Goal: Task Accomplishment & Management: Complete application form

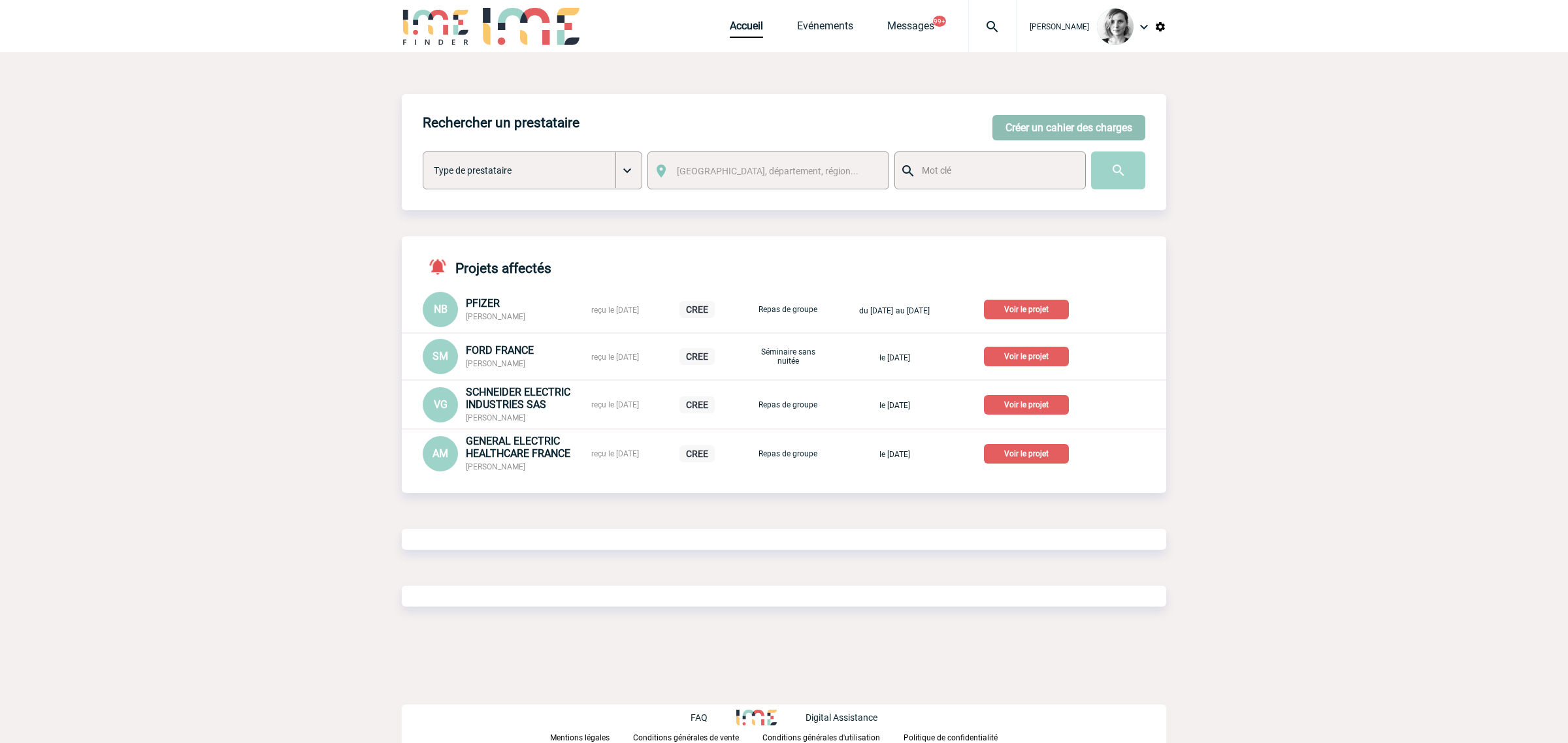
click at [1126, 123] on button "Créer un cahier des charges" at bounding box center [1068, 127] width 152 height 25
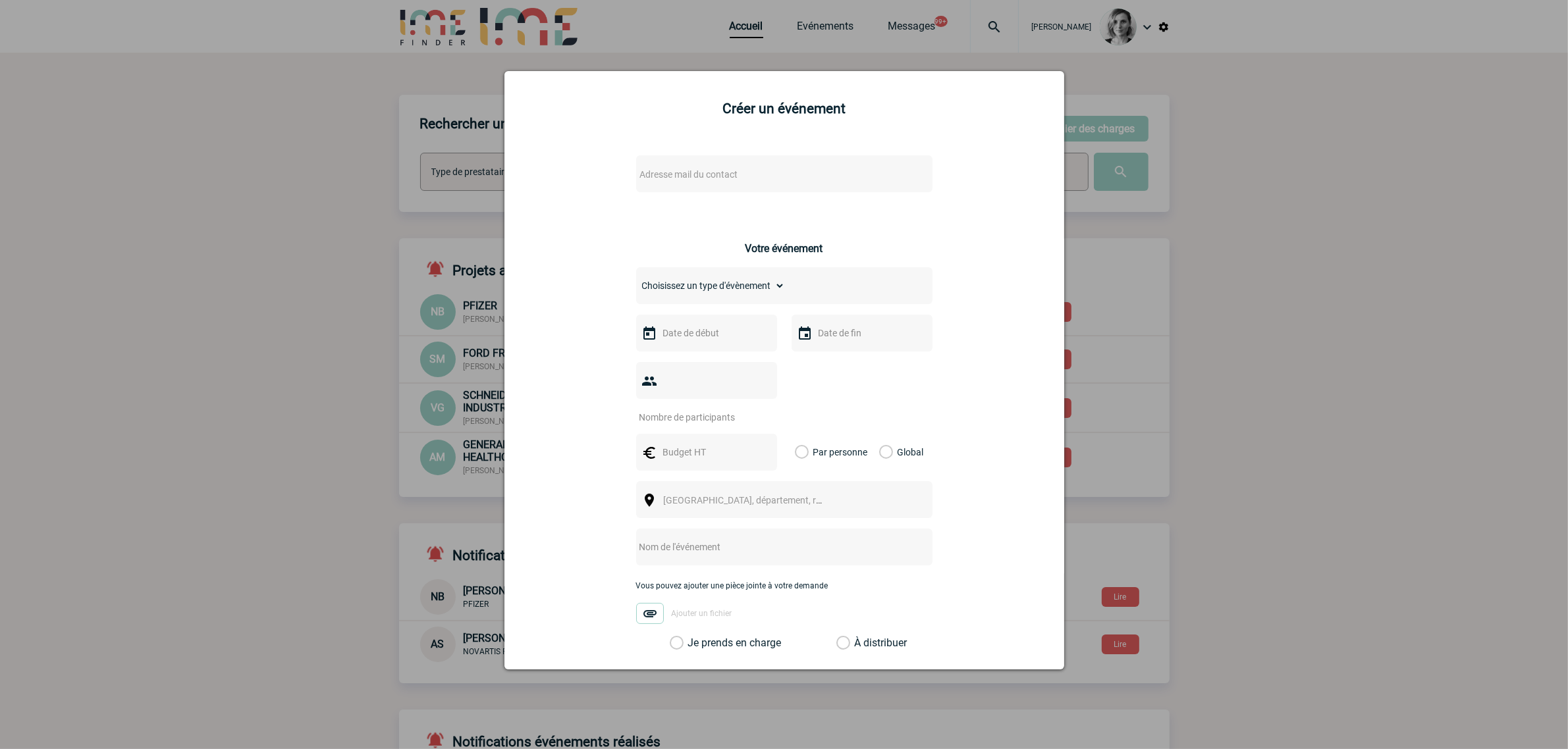
click at [681, 175] on span "Adresse mail du contact" at bounding box center [689, 175] width 98 height 11
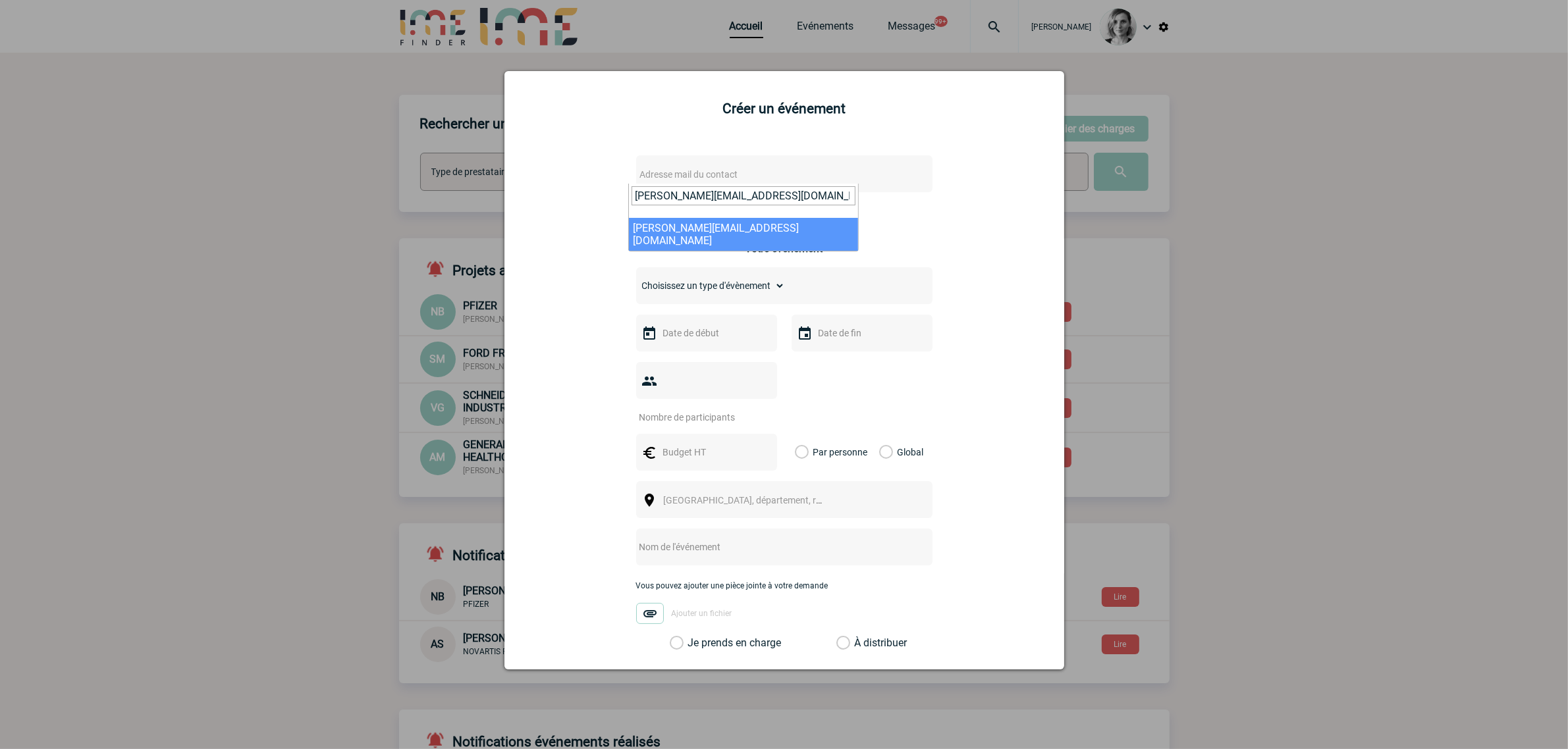
type input "[PERSON_NAME][EMAIL_ADDRESS][DOMAIN_NAME]"
select select "109659"
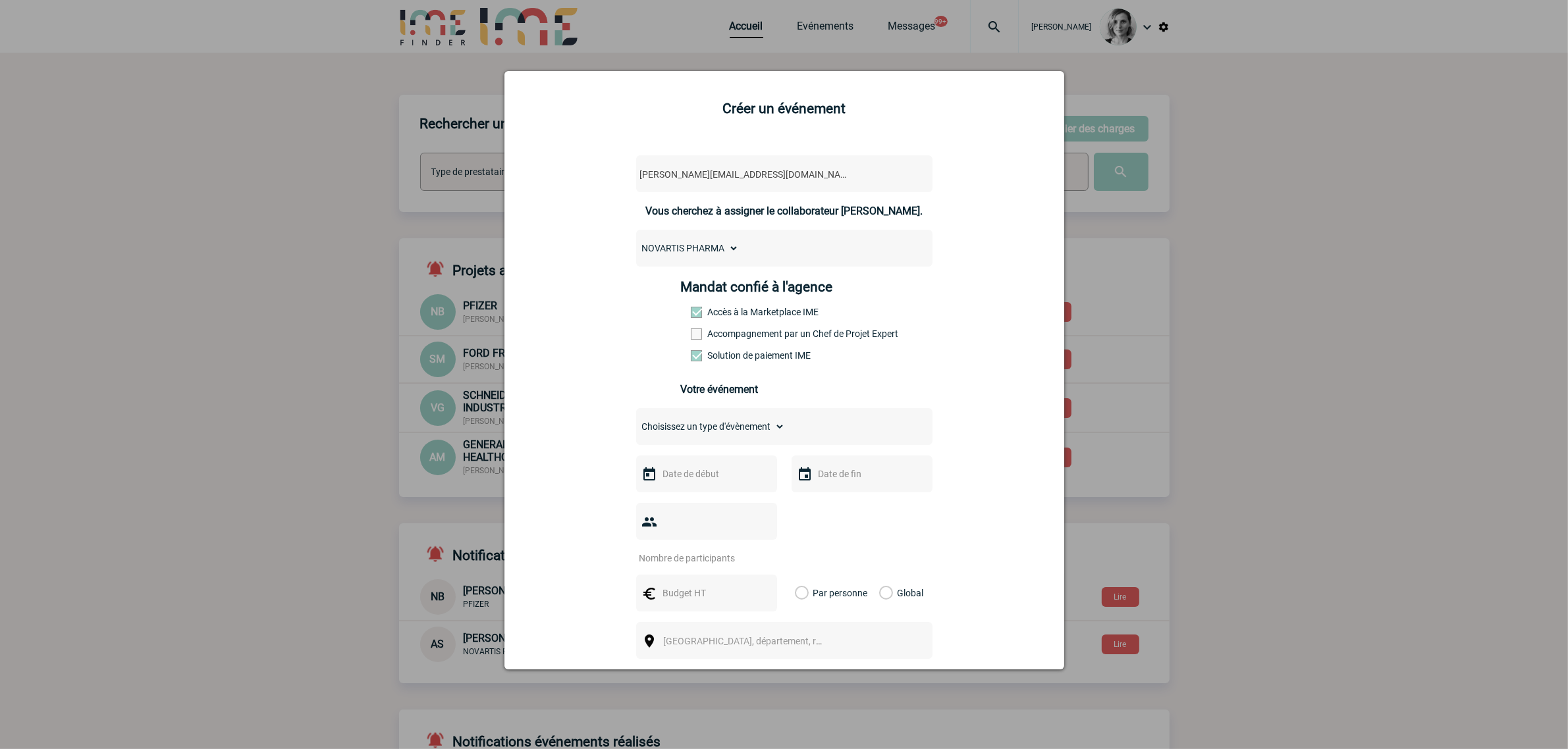
click at [717, 330] on label "Accompagnement par un Chef de Projet Expert" at bounding box center [720, 334] width 58 height 11
click at [0, 0] on input "Accompagnement par un Chef de Projet Expert" at bounding box center [0, 0] width 0 height 0
drag, startPoint x: 707, startPoint y: 426, endPoint x: 709, endPoint y: 434, distance: 8.2
click at [707, 426] on select "Choisissez un type d'évènement Séminaire avec nuitée Séminaire sans nuitée Repa…" at bounding box center [710, 426] width 149 height 18
select select "2"
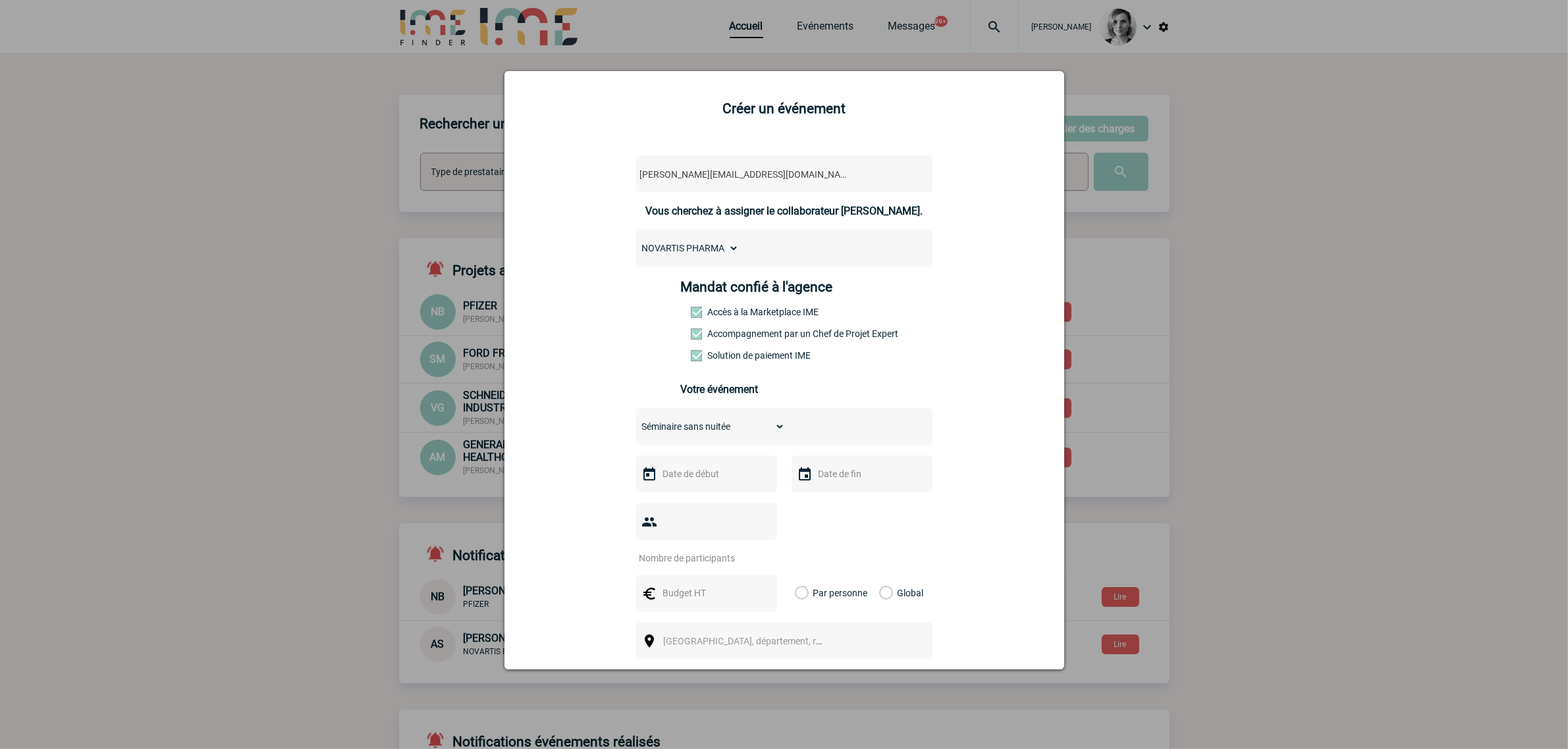
click at [636, 418] on select "Choisissez un type d'évènement Séminaire avec nuitée Séminaire sans nuitée Repa…" at bounding box center [710, 426] width 149 height 18
click at [695, 467] on input "text" at bounding box center [705, 474] width 91 height 17
click at [824, 500] on span "Suivant" at bounding box center [825, 498] width 11 height 11
click at [824, 497] on span "Suivant" at bounding box center [825, 498] width 11 height 11
click at [741, 554] on link "4" at bounding box center [746, 550] width 25 height 24
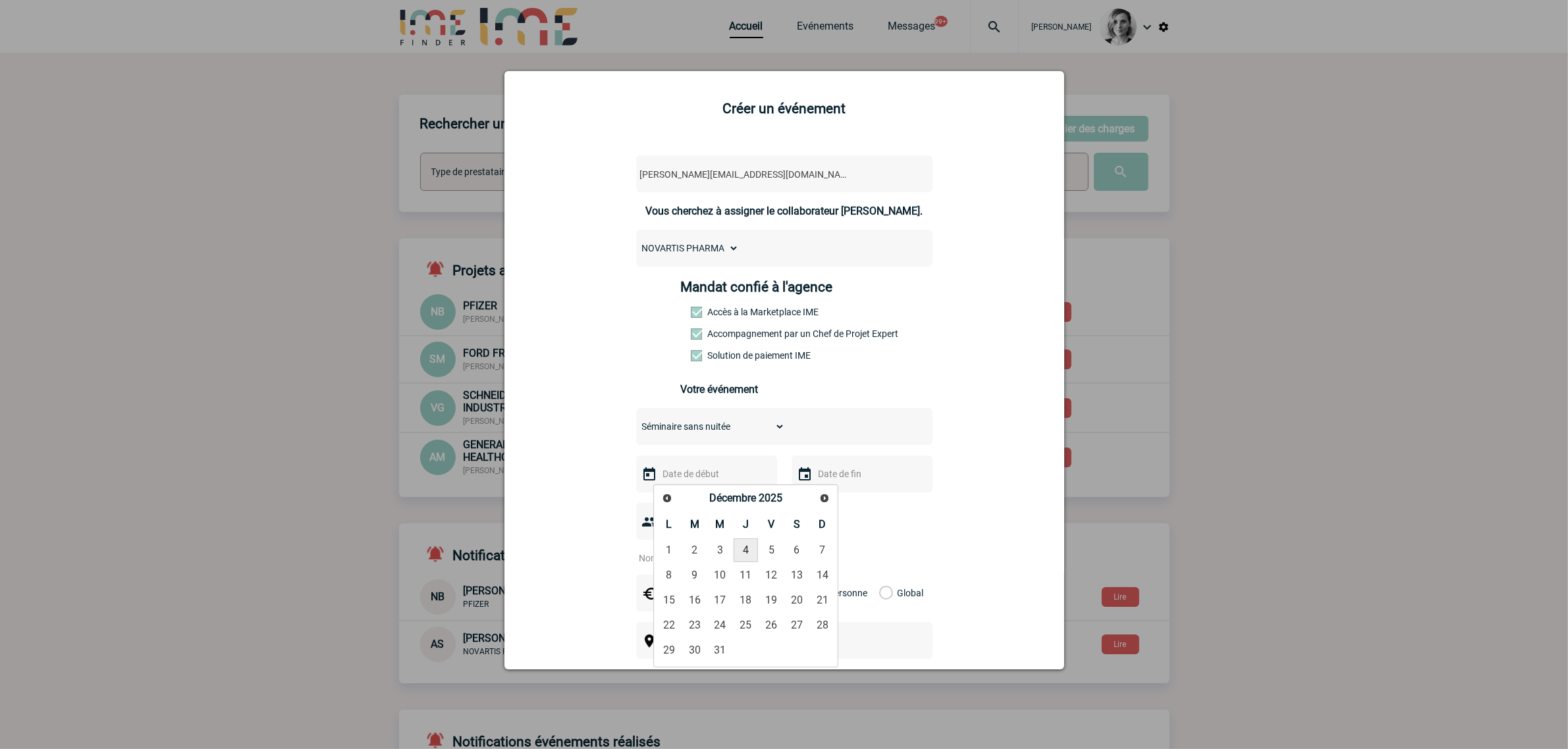
type input "[DATE]"
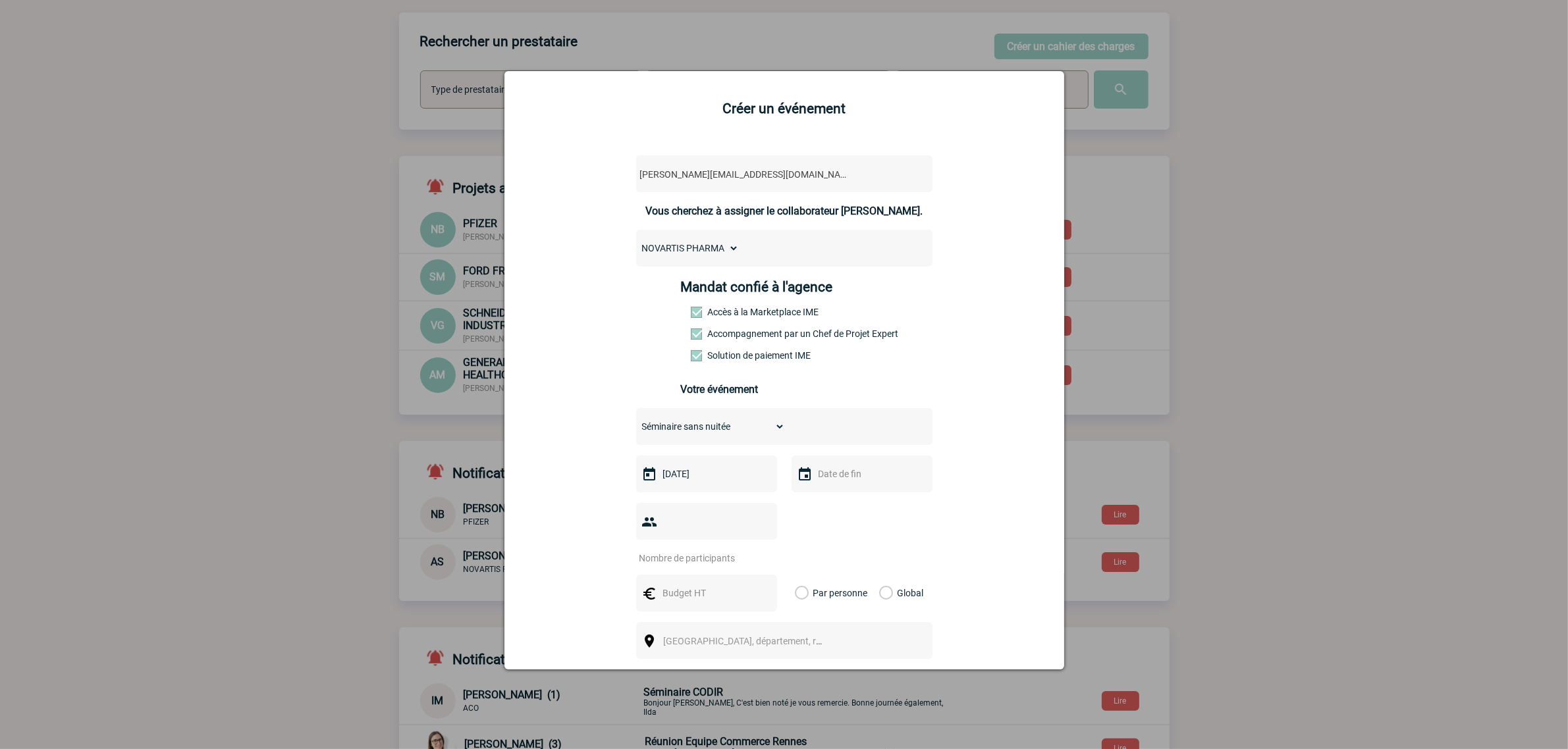
click at [679, 557] on input "number" at bounding box center [698, 558] width 124 height 17
type input "8"
click at [675, 596] on input "text" at bounding box center [705, 593] width 91 height 17
type input "1840"
click at [879, 590] on label "Global" at bounding box center [883, 593] width 8 height 37
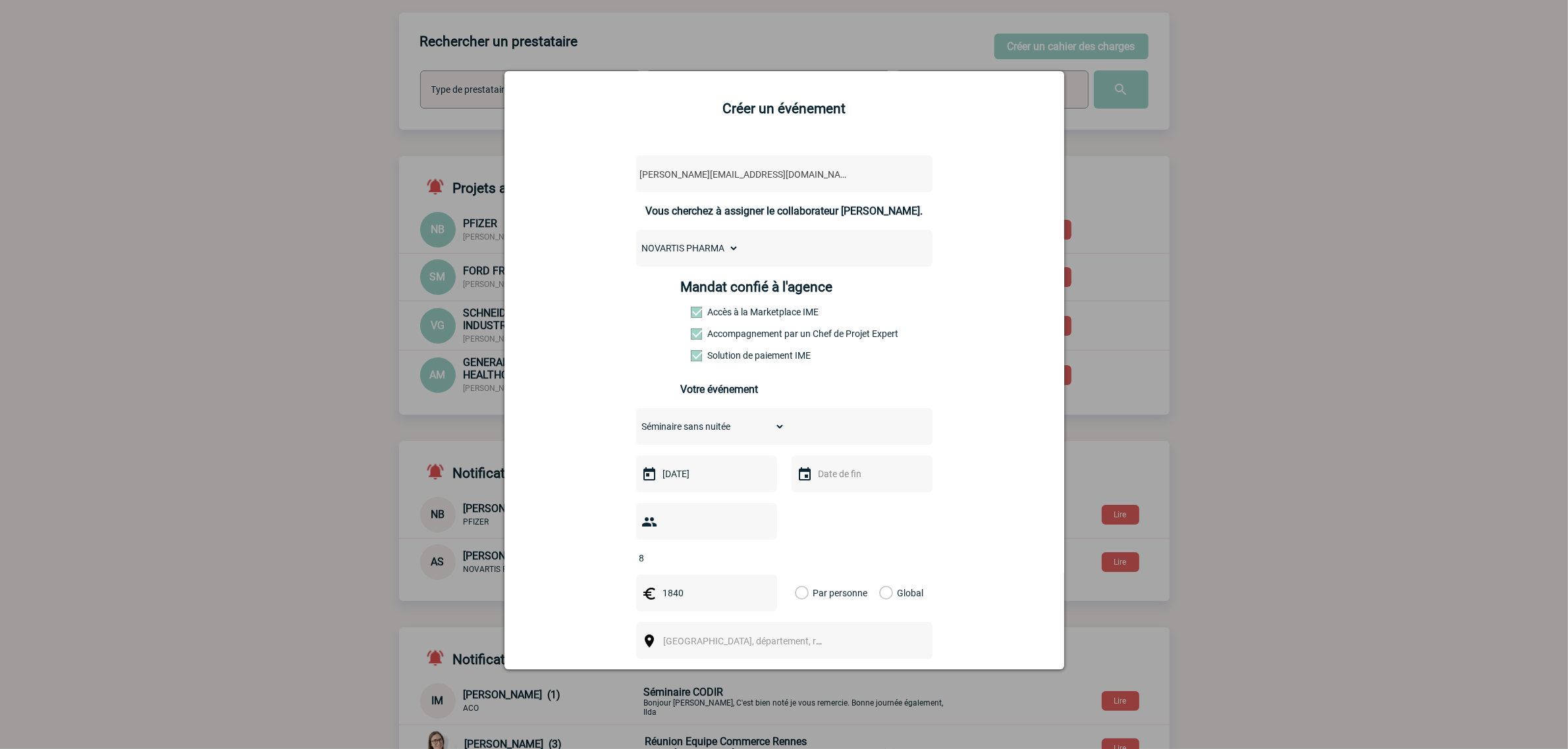
click at [0, 0] on input "Global" at bounding box center [0, 0] width 0 height 0
click at [719, 640] on span "[GEOGRAPHIC_DATA], département, région..." at bounding box center [755, 641] width 183 height 11
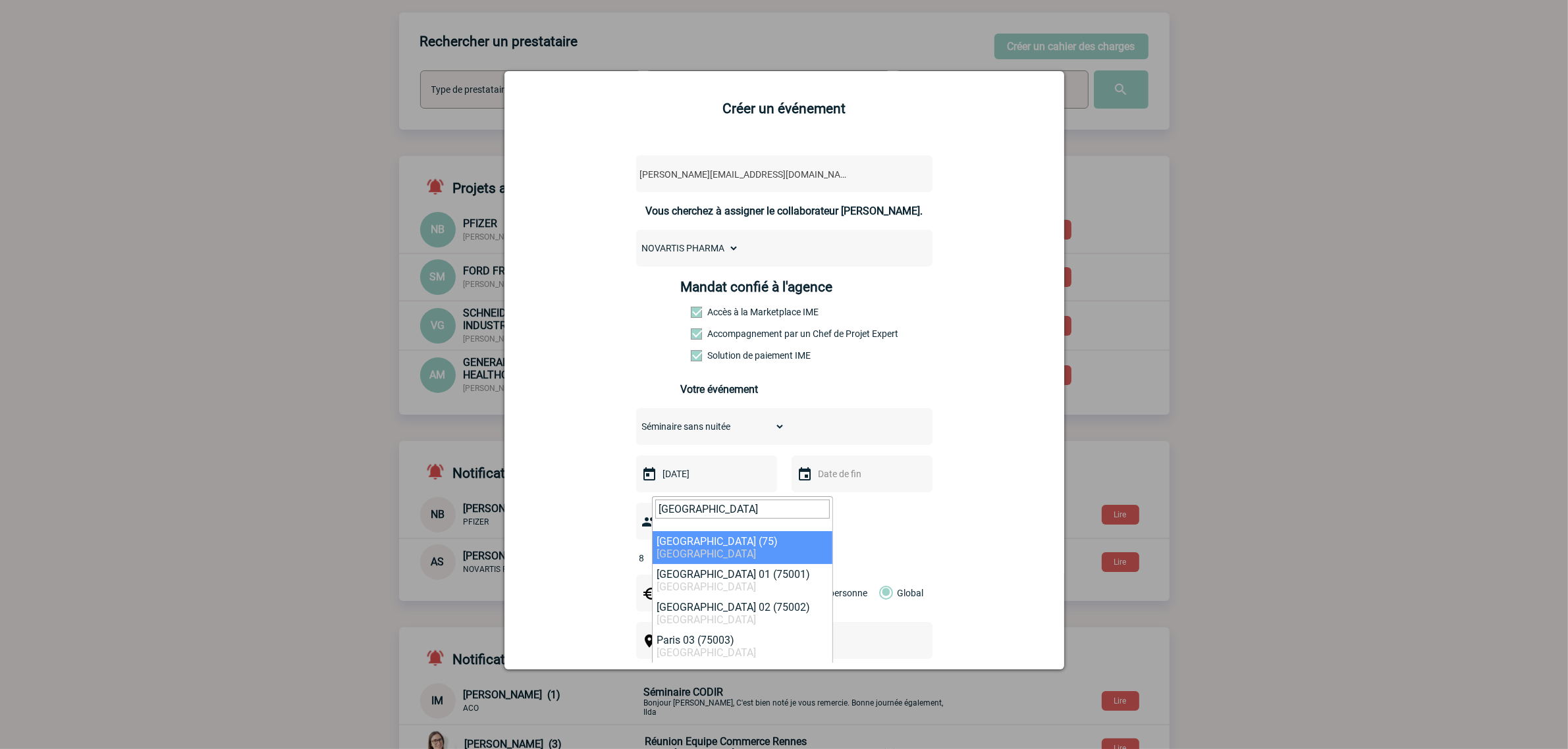
type input "[GEOGRAPHIC_DATA]"
select select "3"
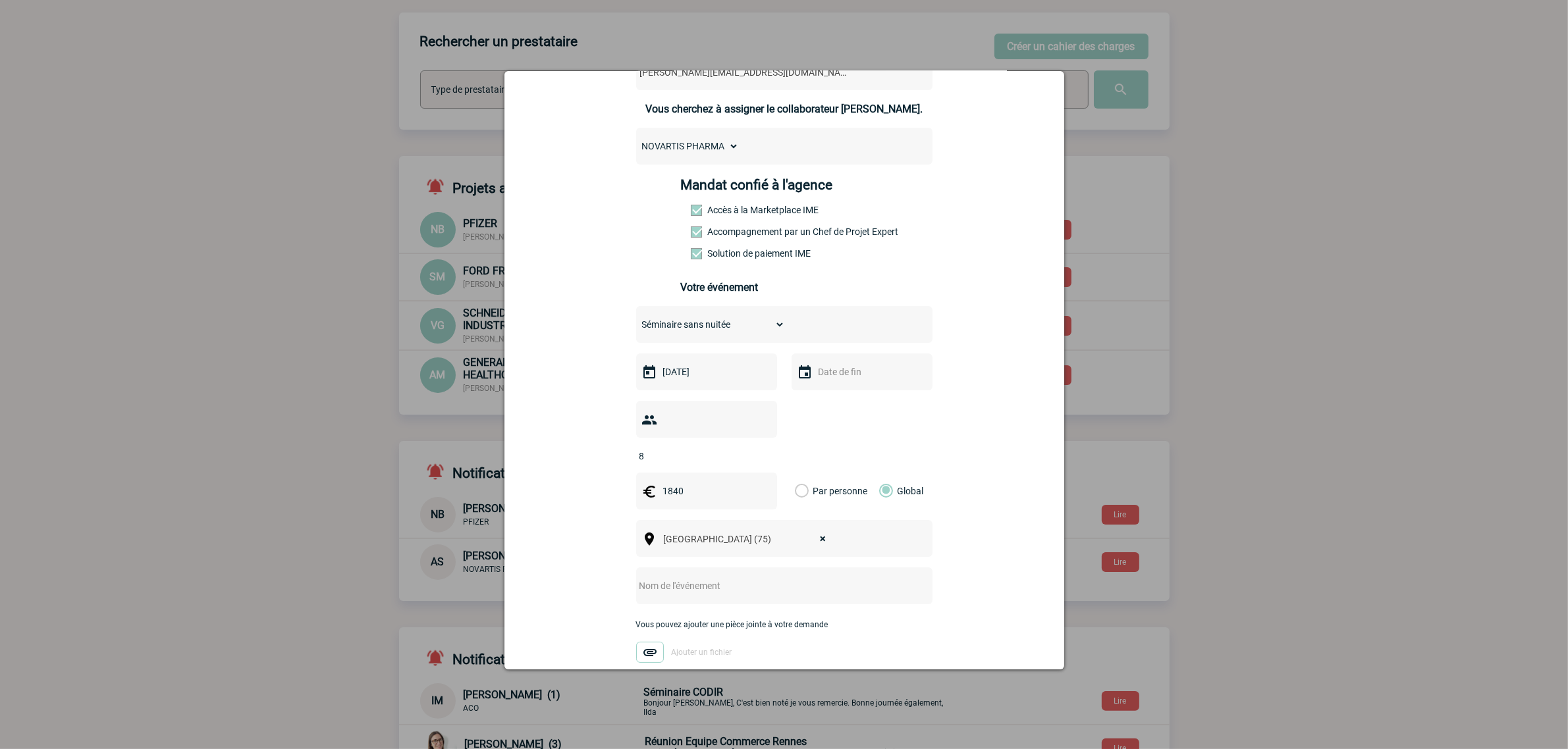
scroll to position [313, 0]
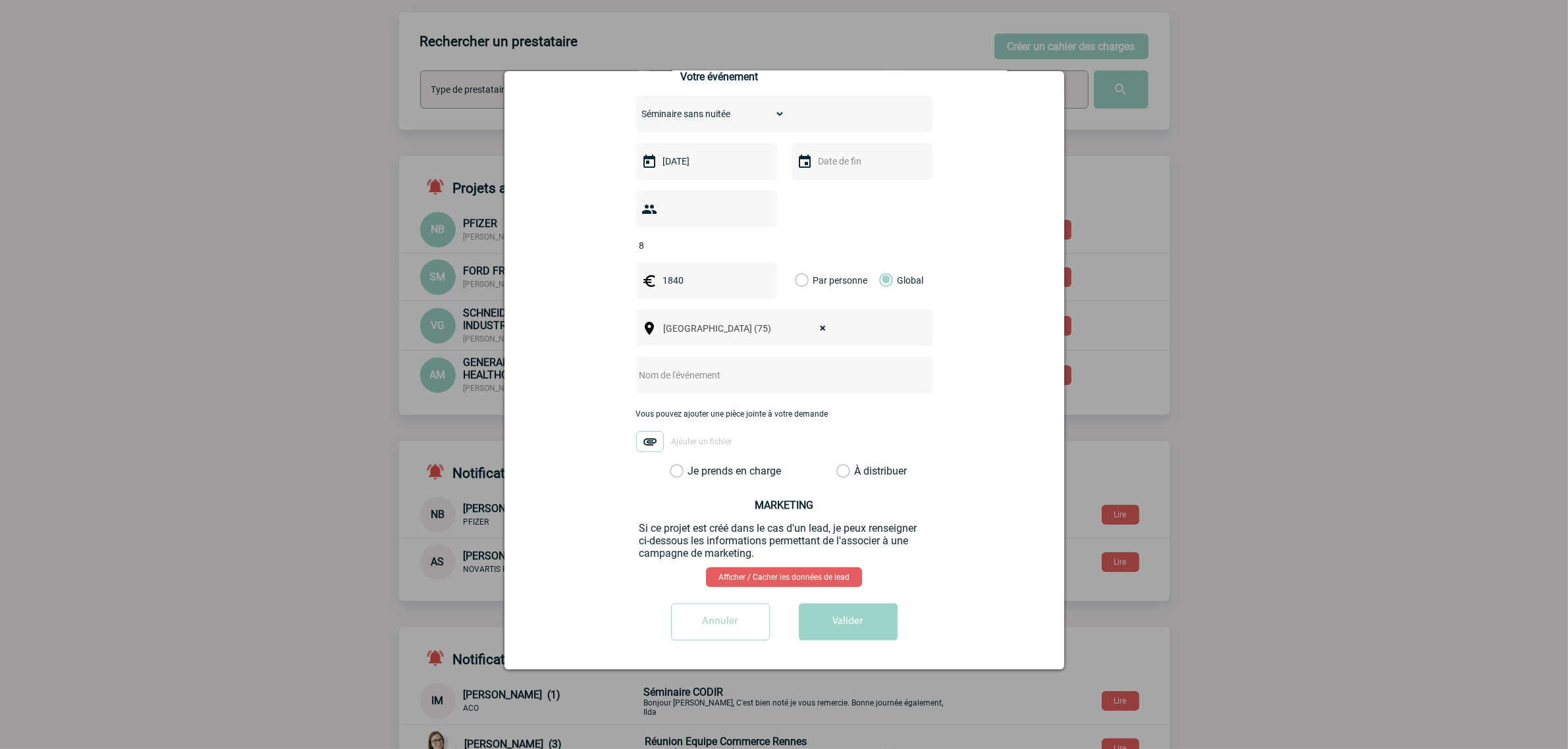
click at [679, 377] on input "text" at bounding box center [766, 374] width 261 height 17
type input "Journée d'étude"
click at [692, 473] on label "Je prends en charge" at bounding box center [680, 471] width 23 height 13
click at [0, 0] on input "Je prends en charge" at bounding box center [0, 0] width 0 height 0
click at [840, 634] on button "Valider" at bounding box center [848, 622] width 99 height 37
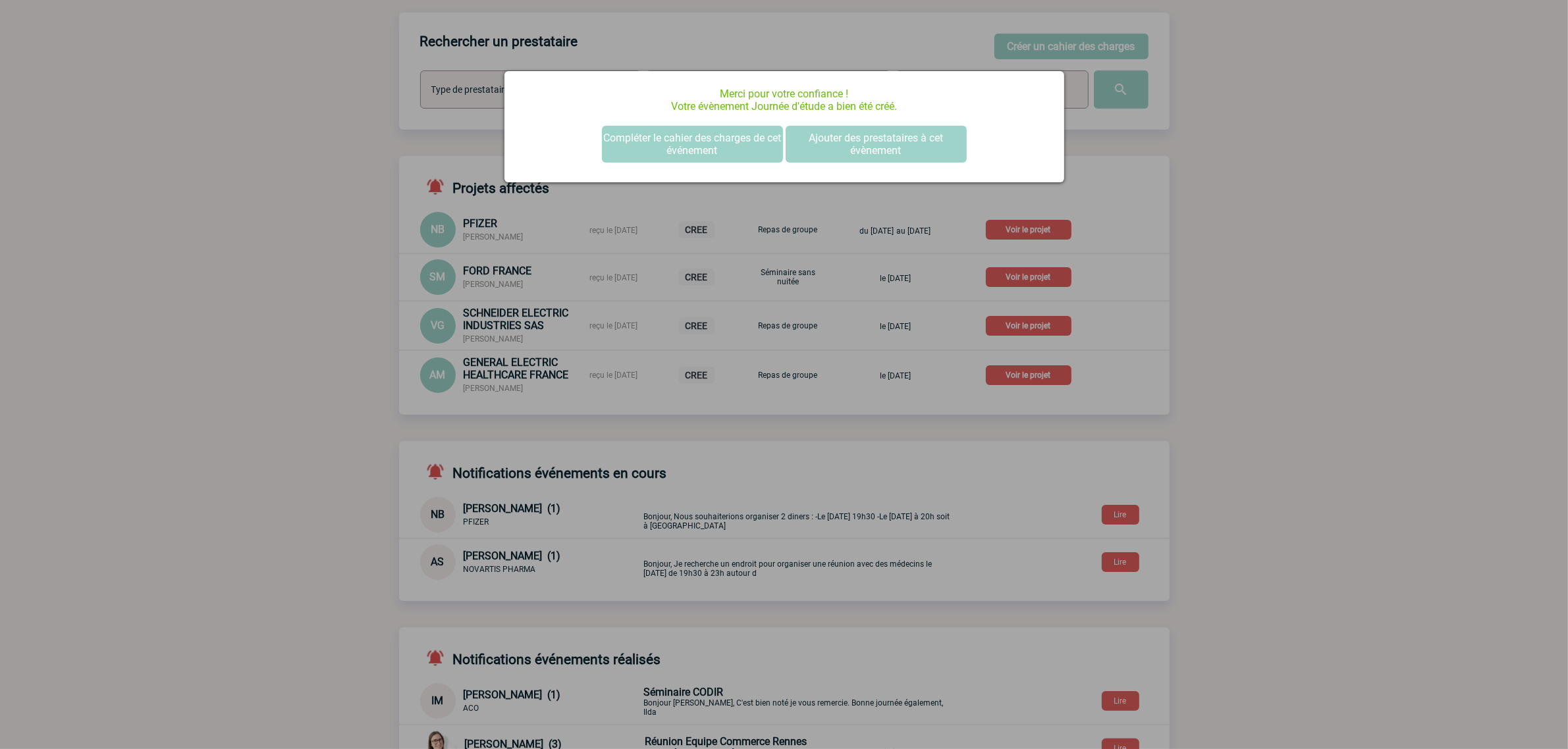
scroll to position [0, 0]
click at [698, 130] on button "Compléter le cahier des charges de cet événement" at bounding box center [692, 144] width 181 height 37
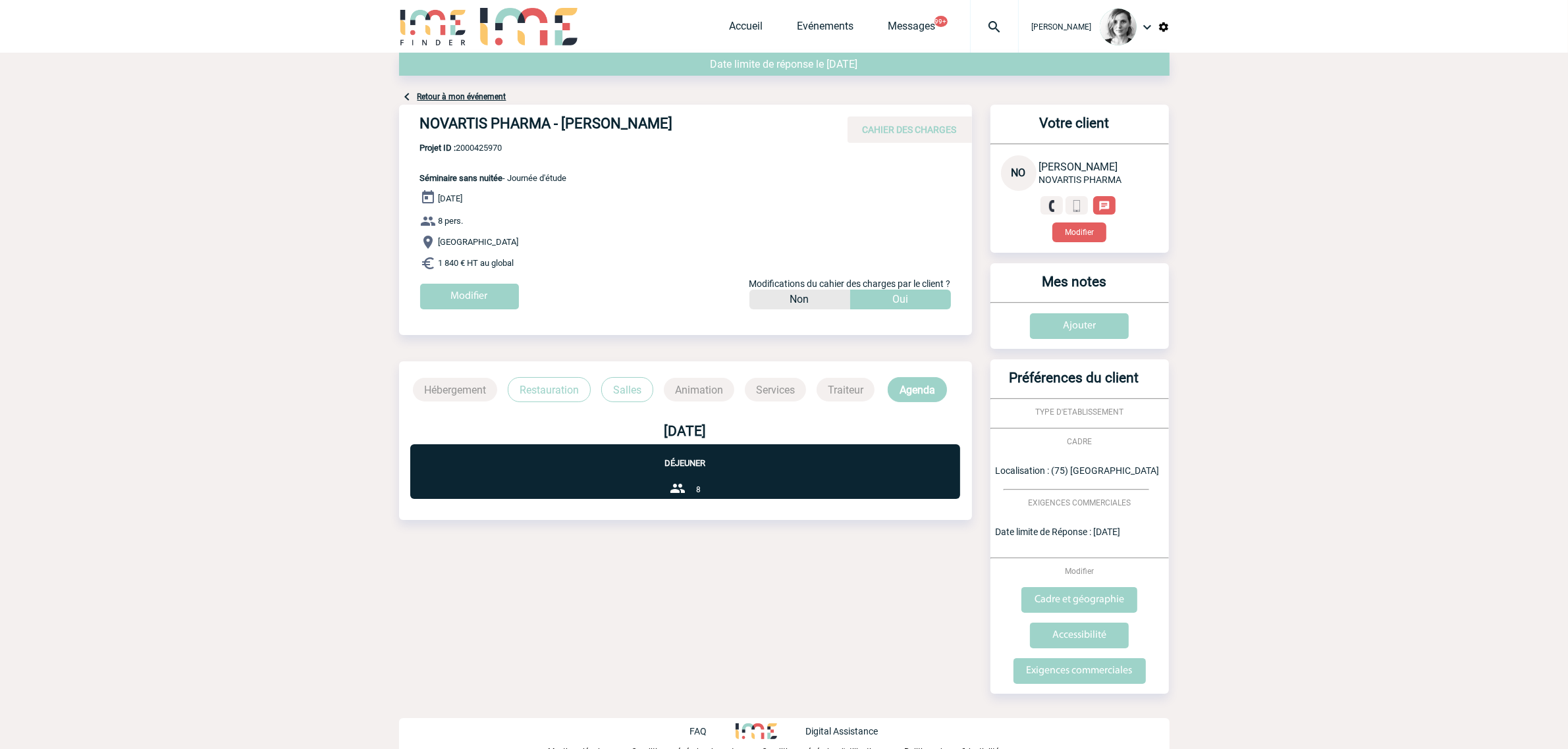
drag, startPoint x: 533, startPoint y: 123, endPoint x: 672, endPoint y: 125, distance: 139.0
click at [672, 125] on h4 "NOVARTIS PHARMA - Nadine OLIVIERI" at bounding box center [618, 126] width 395 height 23
copy h4 "NOVARTIS PHARMA - Nadine OLIVIERI"
click at [488, 152] on span "Projet ID : 2000425970" at bounding box center [493, 147] width 146 height 10
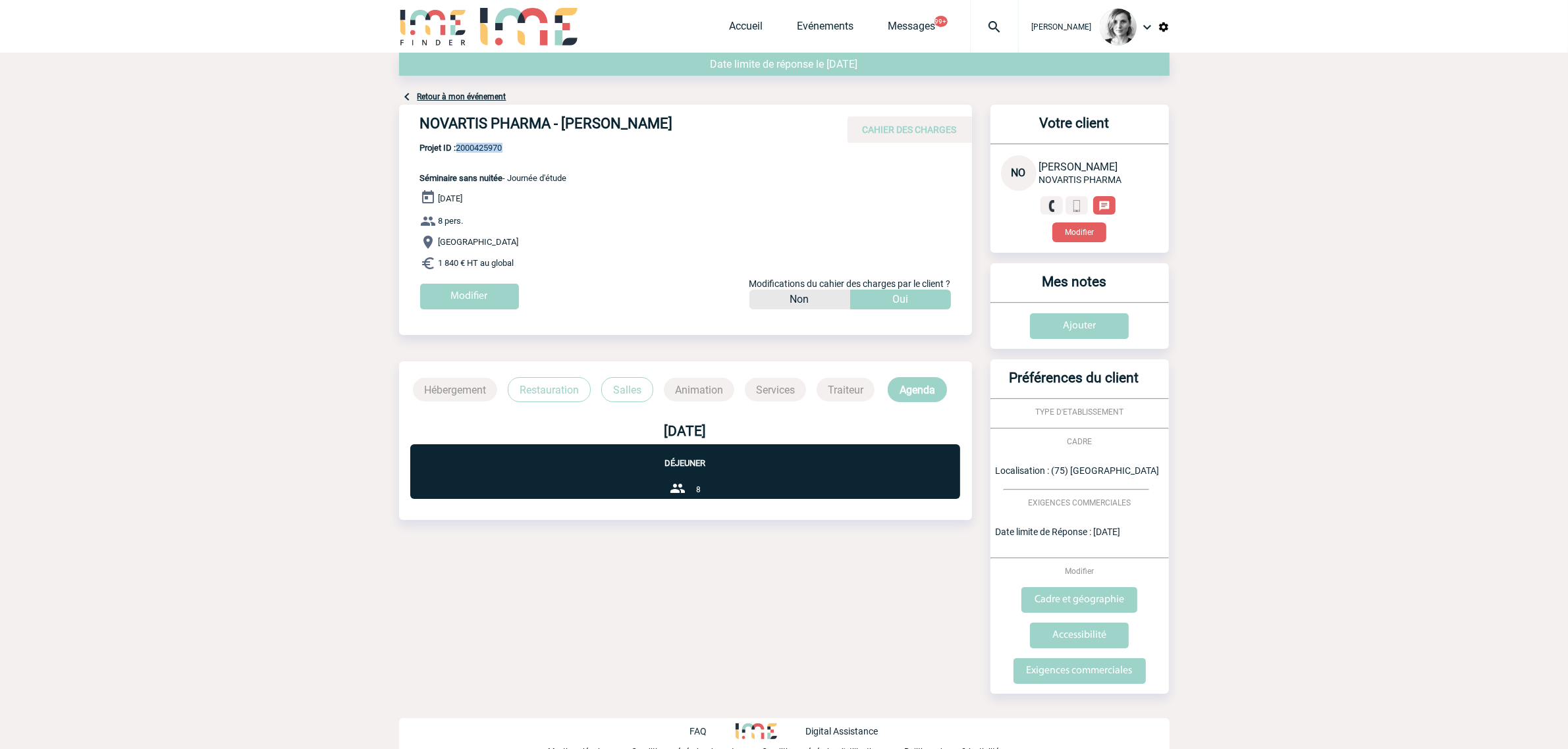
copy span "2000425970"
drag, startPoint x: 406, startPoint y: 112, endPoint x: 564, endPoint y: 129, distance: 158.9
click at [419, 111] on div "NOVARTIS PHARMA - Nadine OLIVIERI CAHIER DES CHARGES" at bounding box center [686, 124] width 573 height 38
click at [493, 138] on div "NOVARTIS PHARMA - Nadine OLIVIERI CAHIER DES CHARGES" at bounding box center [686, 124] width 573 height 38
click at [490, 145] on span "Projet ID : 2000425970" at bounding box center [493, 147] width 146 height 10
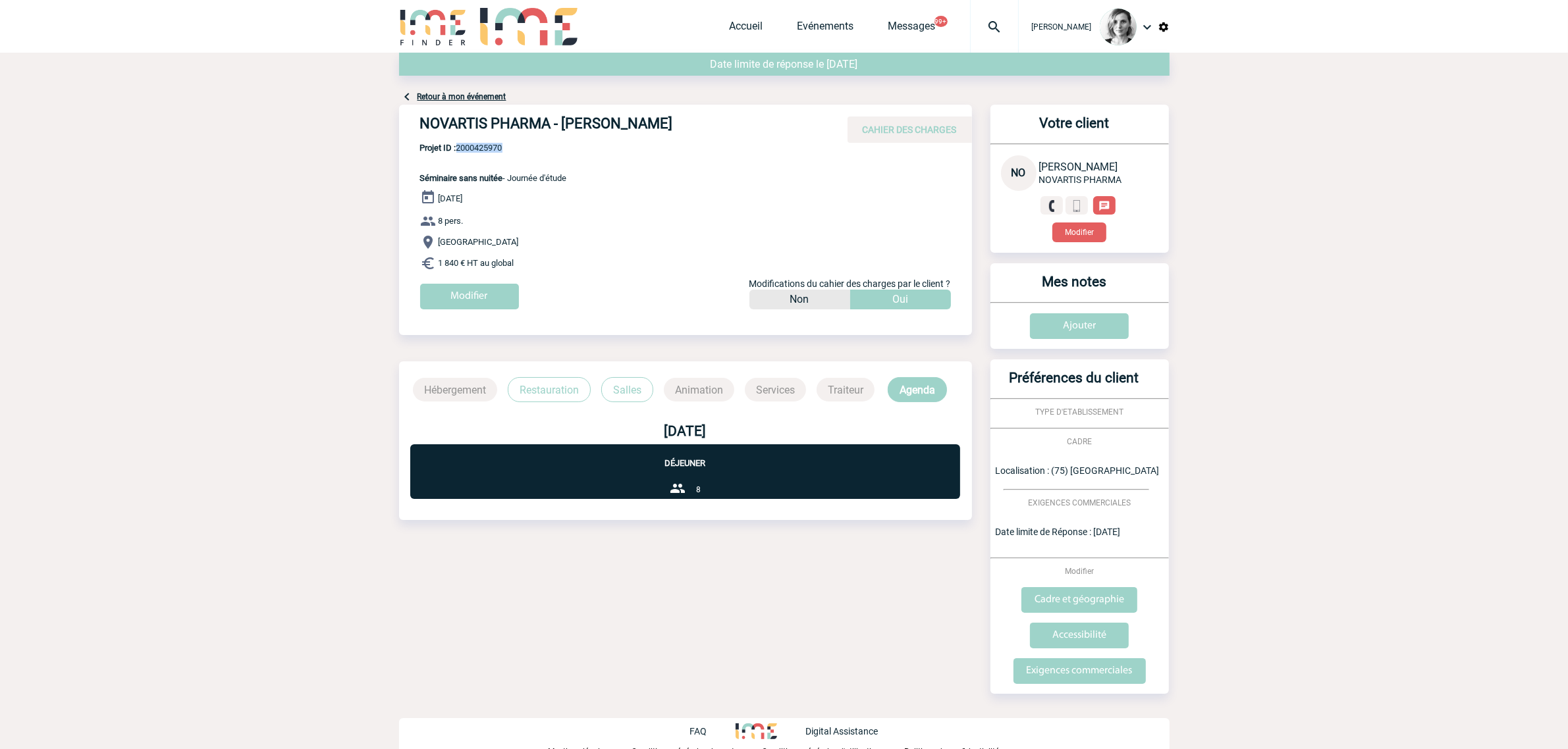
click at [490, 145] on span "Projet ID : 2000425970" at bounding box center [493, 147] width 146 height 10
copy span "2000425970"
